Goal: Check status

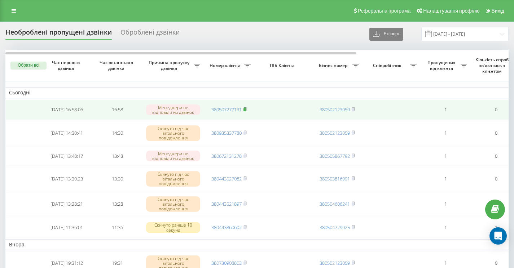
click at [246, 111] on rect at bounding box center [244, 109] width 2 height 3
